Goal: Check status: Check status

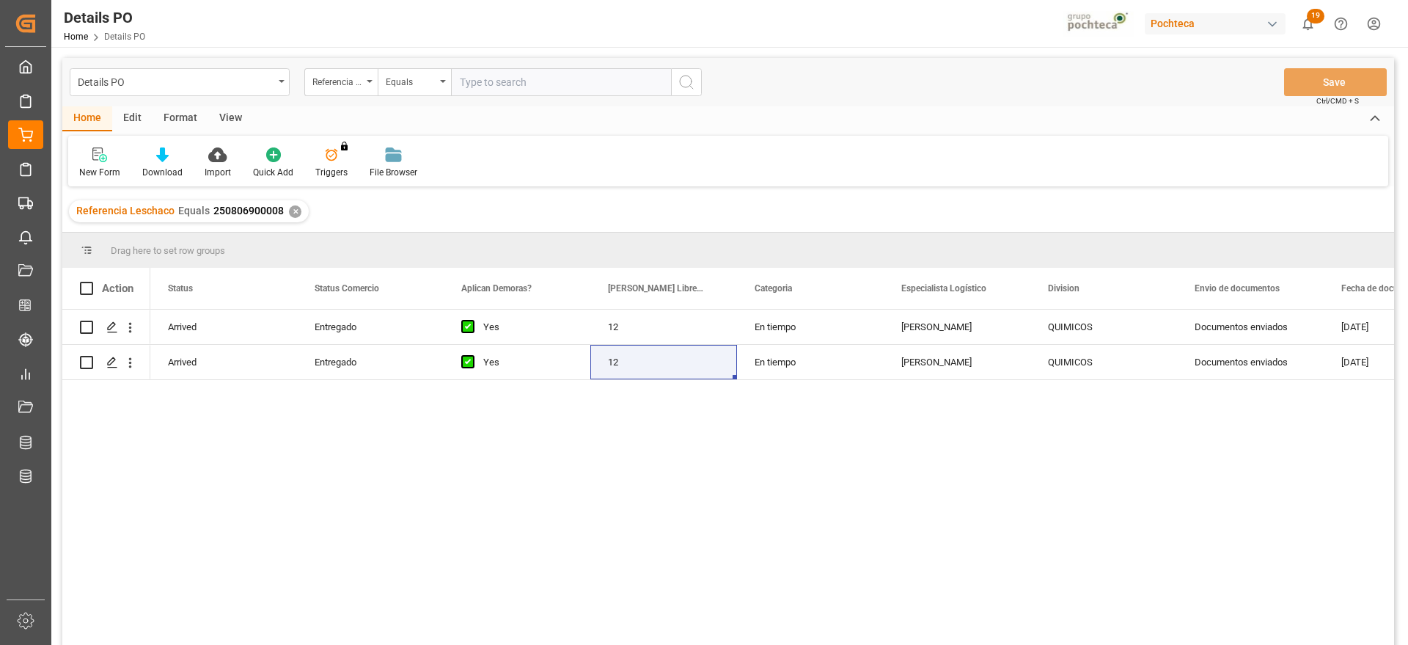
click at [292, 210] on div "✕" at bounding box center [295, 211] width 12 height 12
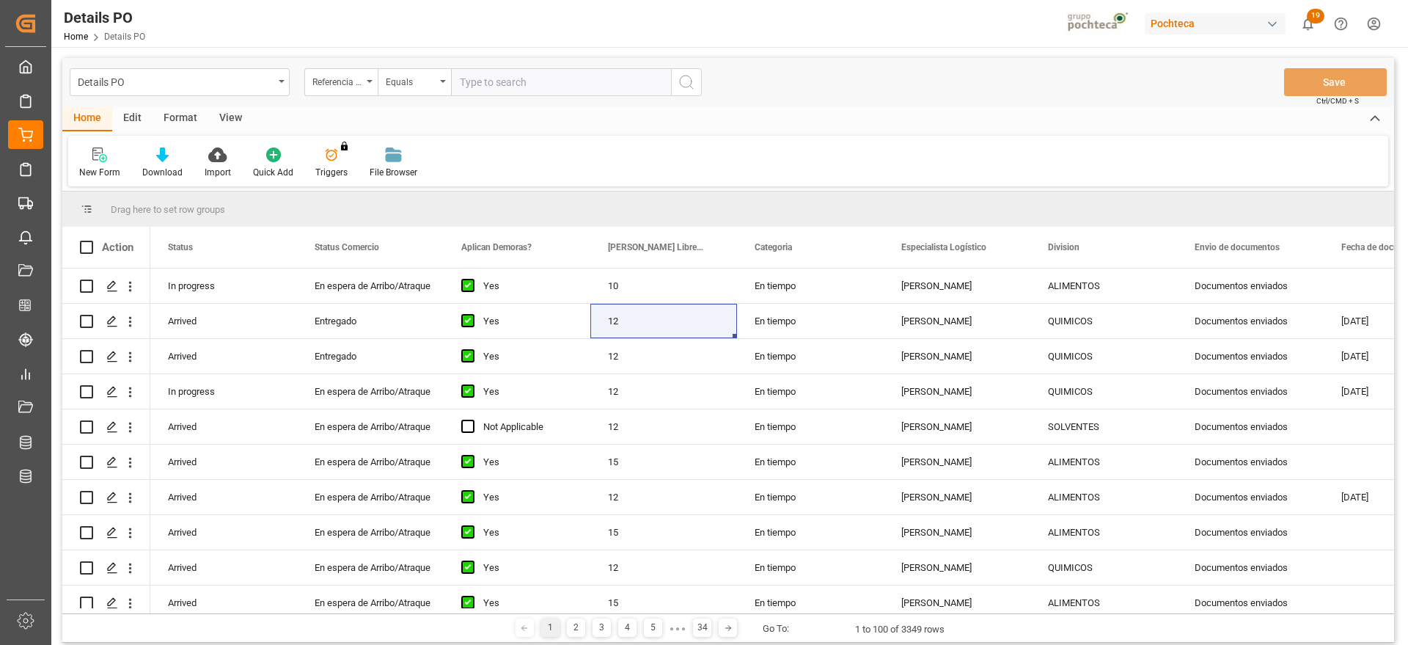
click at [526, 85] on input "text" at bounding box center [561, 82] width 220 height 28
paste input "250806900305"
type input "250806900305"
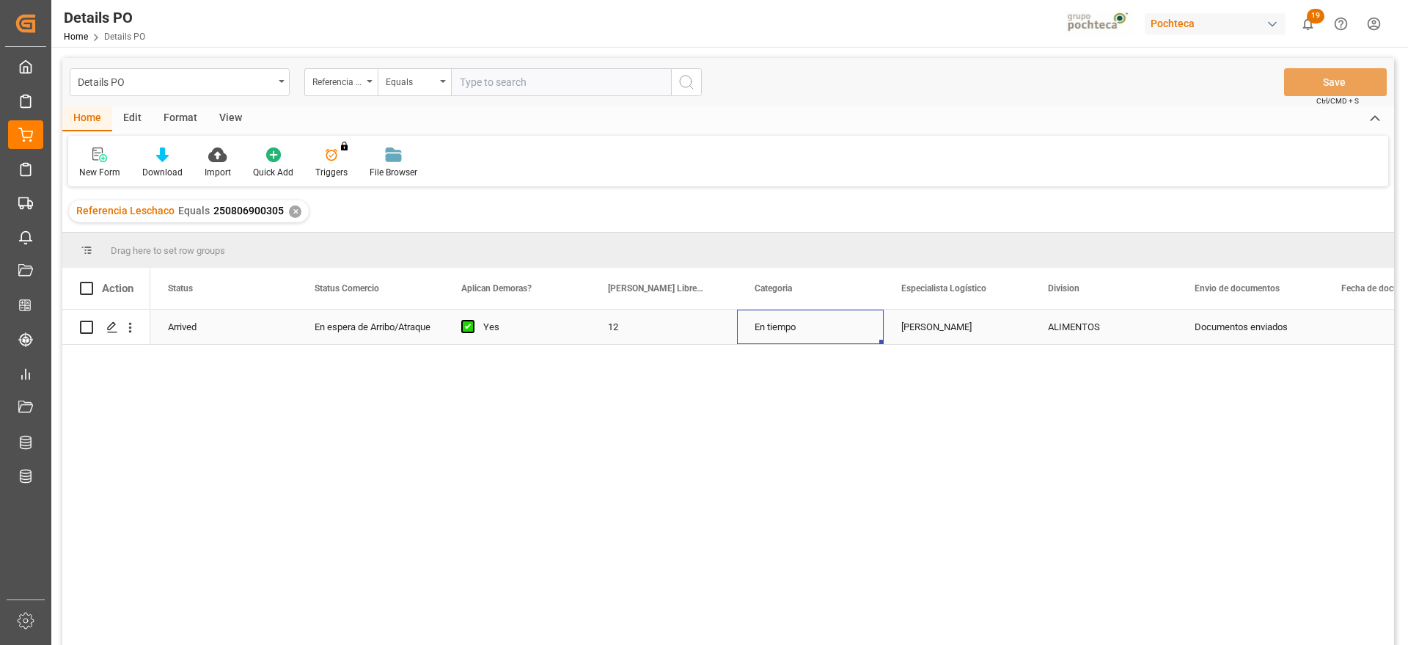
click at [807, 327] on div "En tiempo" at bounding box center [810, 327] width 147 height 34
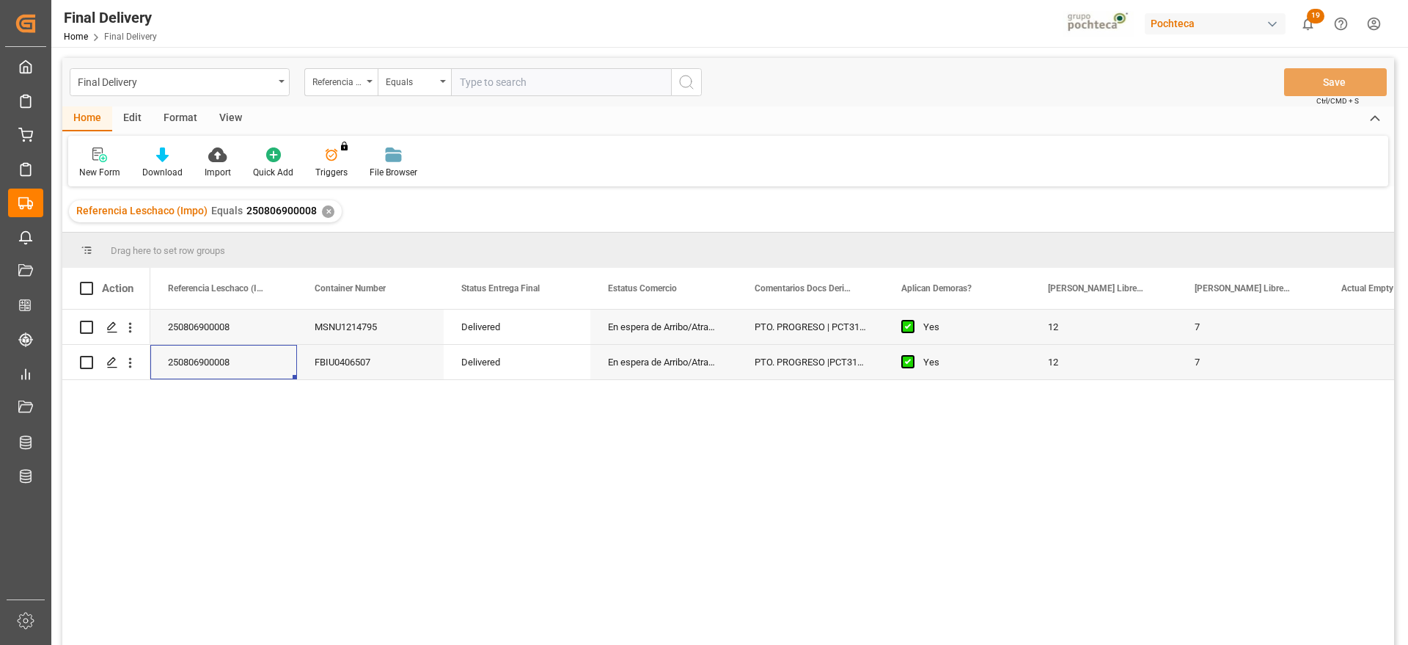
click at [323, 213] on div "✕" at bounding box center [328, 211] width 12 height 12
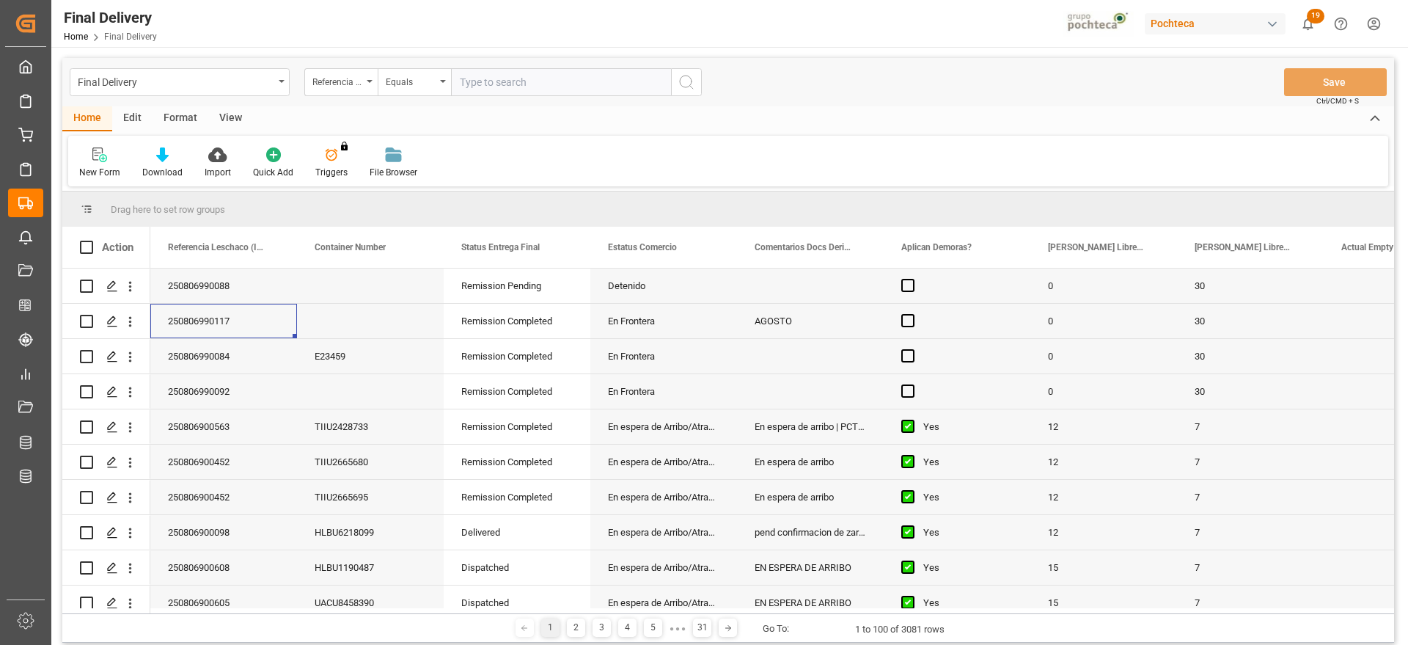
click at [501, 78] on input "text" at bounding box center [561, 82] width 220 height 28
paste input "250806900305"
type input "250806900305"
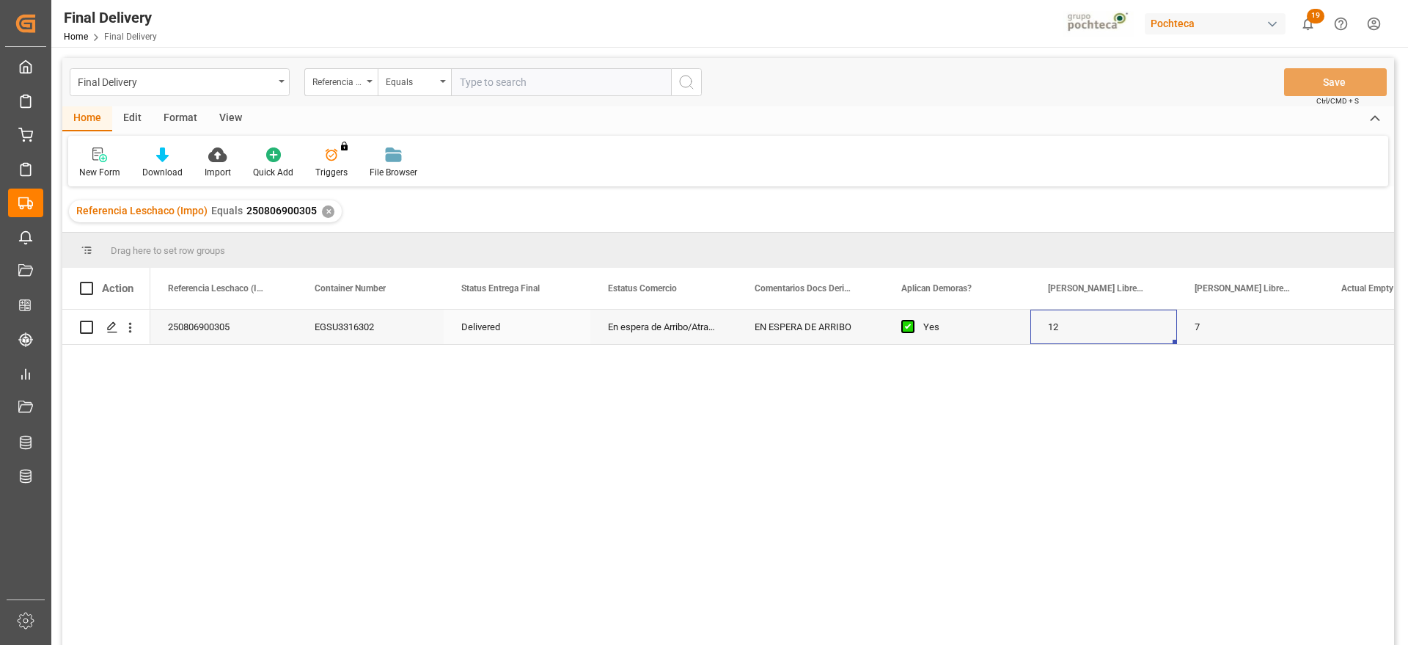
click at [1096, 314] on div "12" at bounding box center [1104, 327] width 147 height 34
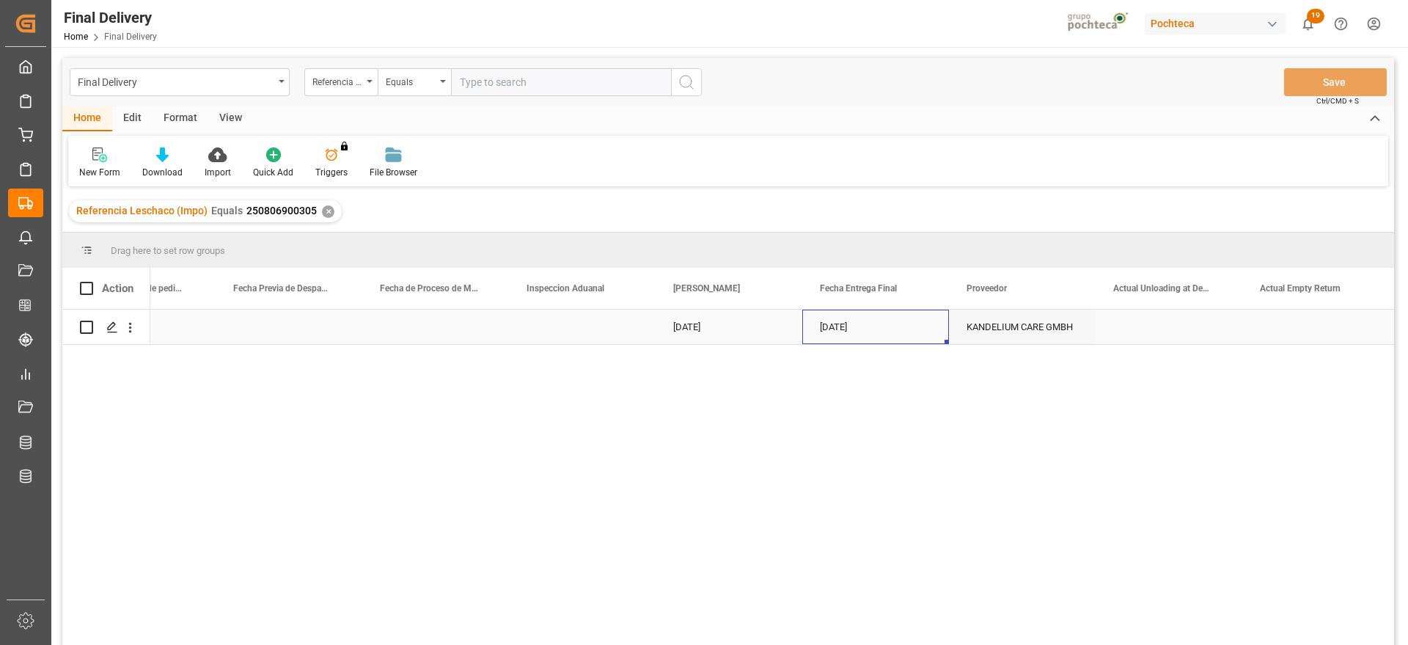
click at [1289, 326] on div "Press SPACE to select this row." at bounding box center [1316, 327] width 147 height 34
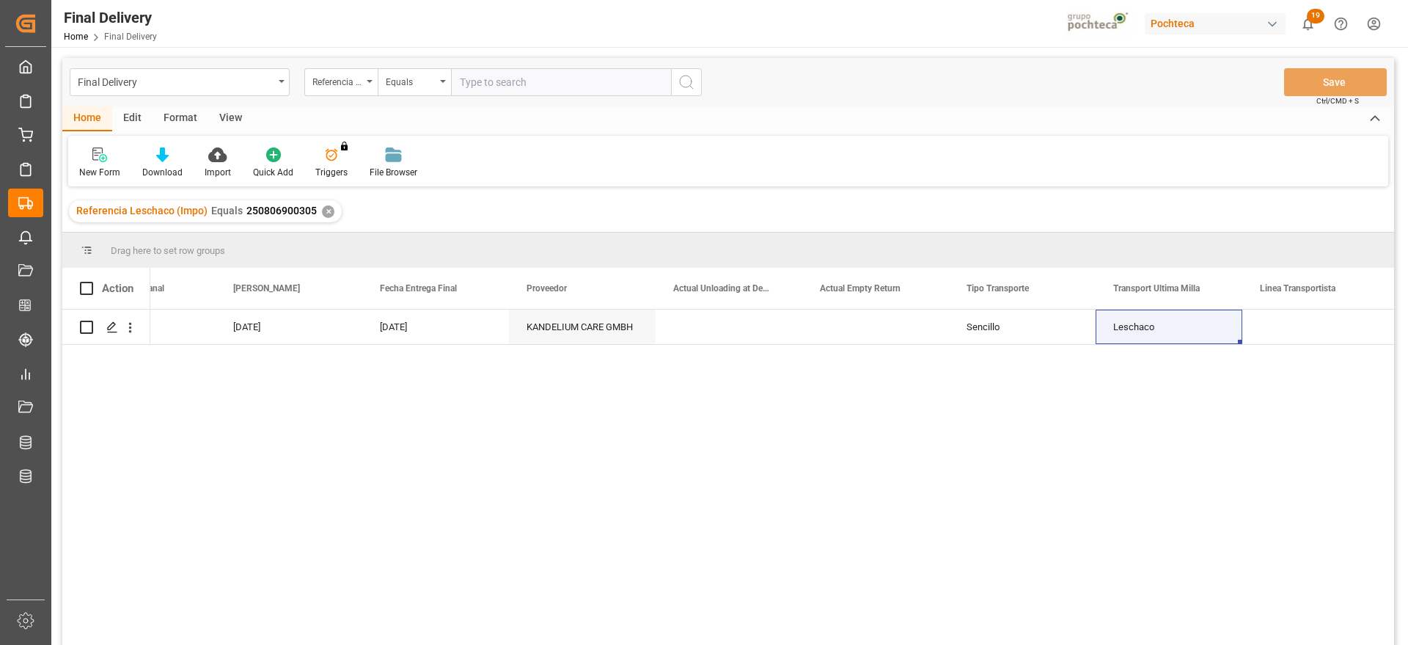
click at [323, 213] on div "✕" at bounding box center [328, 211] width 12 height 12
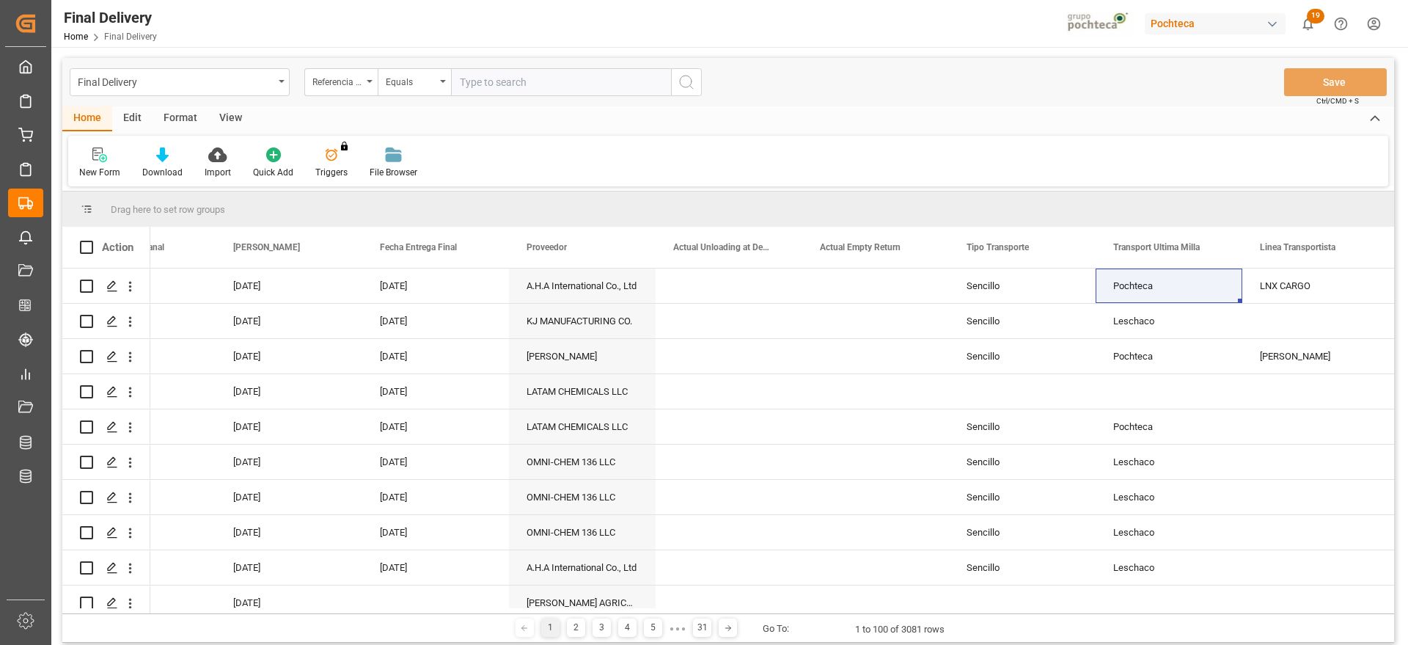
click at [511, 93] on input "text" at bounding box center [561, 82] width 220 height 28
paste input "250806900097"
type input "250806900097"
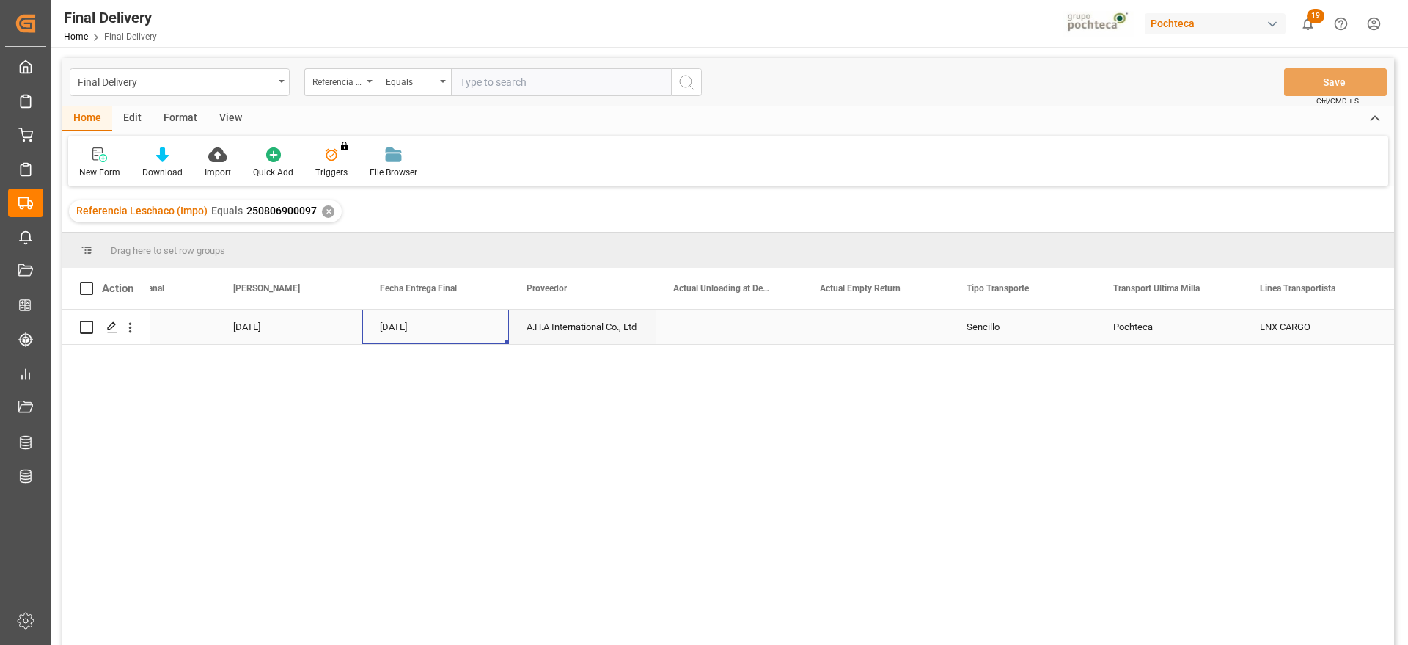
click at [410, 334] on div "[DATE]" at bounding box center [435, 327] width 147 height 34
click at [322, 216] on div "✕" at bounding box center [328, 211] width 12 height 12
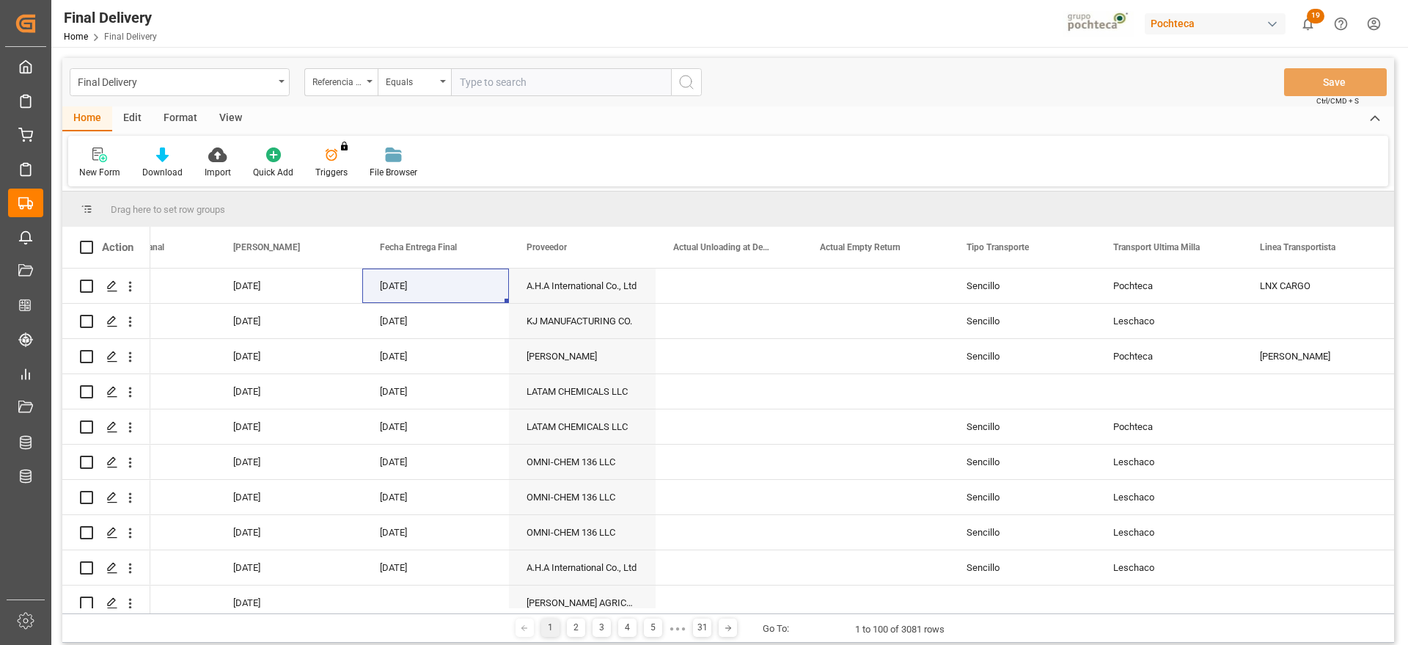
click at [502, 78] on input "text" at bounding box center [561, 82] width 220 height 28
paste input "250806900452"
type input "250806900452"
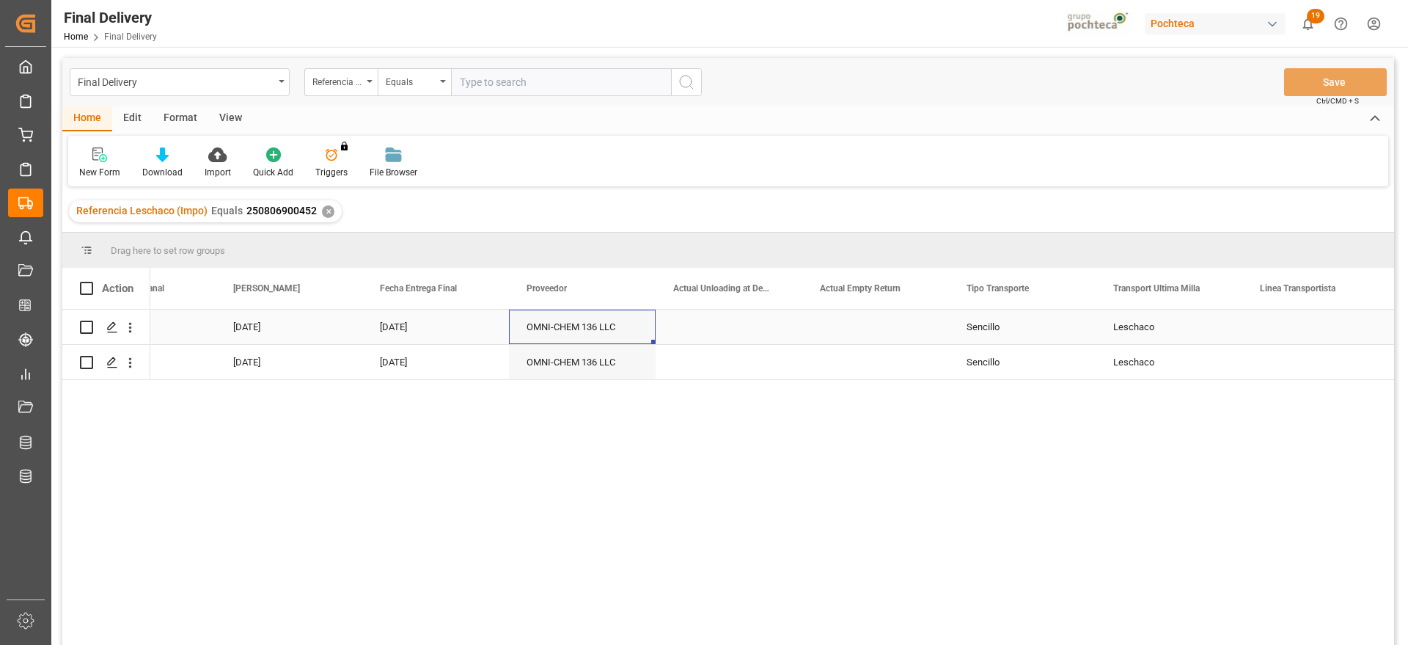
click at [646, 332] on div "OMNI-CHEM 136 LLC" at bounding box center [582, 327] width 147 height 34
